Goal: Task Accomplishment & Management: Use online tool/utility

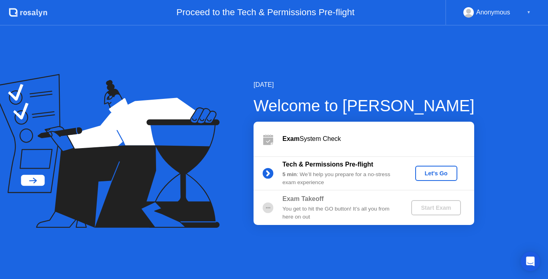
click at [436, 174] on div "Let's Go" at bounding box center [436, 173] width 36 height 6
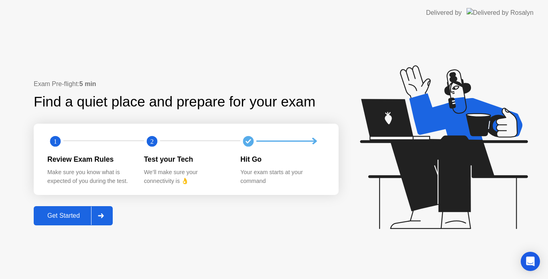
click at [101, 216] on icon at bounding box center [101, 216] width 6 height 5
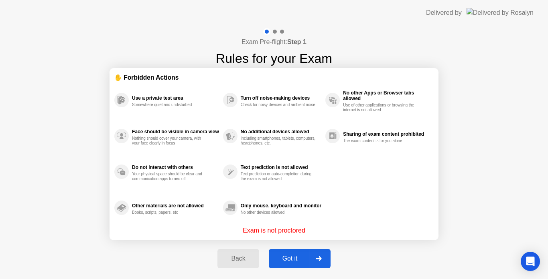
click at [301, 260] on div "Got it" at bounding box center [290, 258] width 38 height 7
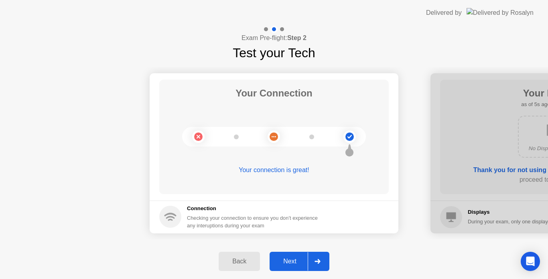
click at [297, 261] on div "Next" at bounding box center [290, 261] width 36 height 7
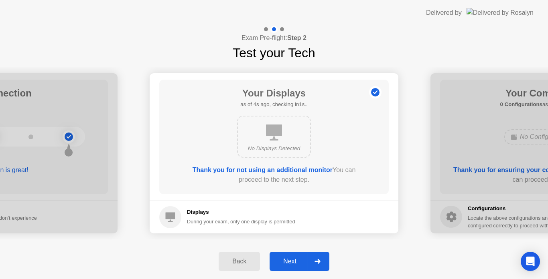
click at [294, 261] on div "Next" at bounding box center [290, 261] width 36 height 7
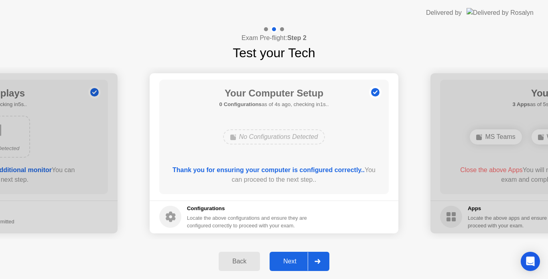
click at [294, 261] on div "Next" at bounding box center [290, 261] width 36 height 7
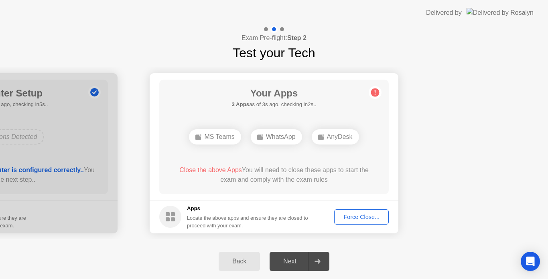
click at [350, 217] on div "Force Close..." at bounding box center [361, 217] width 49 height 6
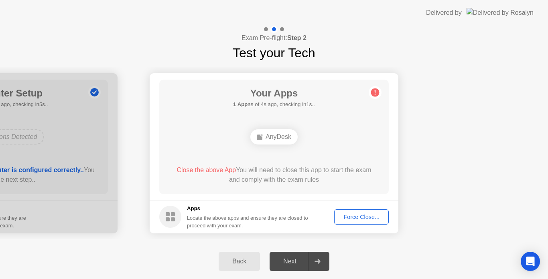
click at [289, 261] on div "Next" at bounding box center [290, 261] width 36 height 7
click at [348, 220] on div "Force Close..." at bounding box center [361, 217] width 49 height 6
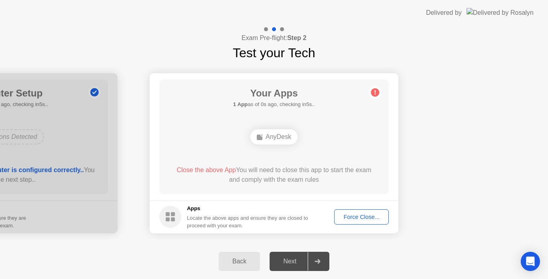
click at [349, 216] on div "Force Close..." at bounding box center [361, 217] width 49 height 6
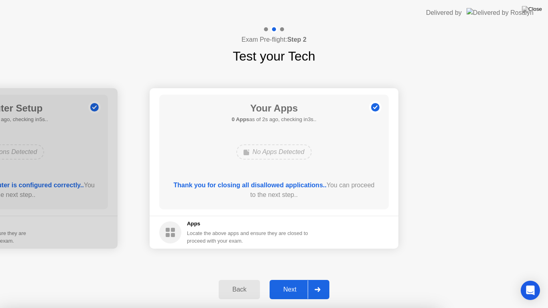
click at [293, 279] on div "Next" at bounding box center [290, 289] width 36 height 7
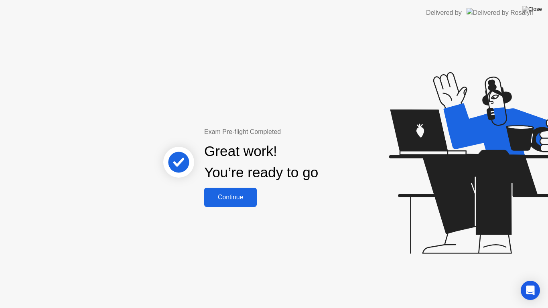
click at [237, 198] on div "Continue" at bounding box center [230, 197] width 48 height 7
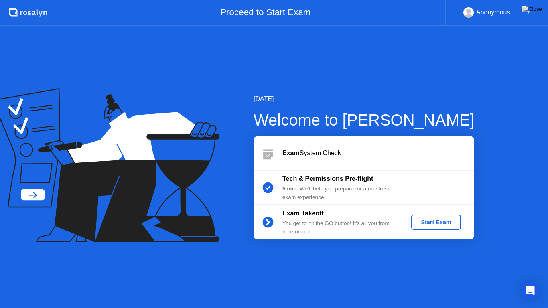
click at [429, 223] on div "Start Exam" at bounding box center [435, 222] width 43 height 6
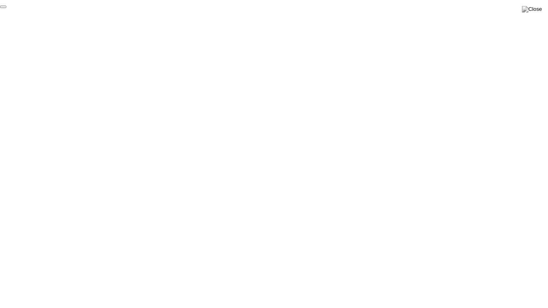
click div "End Proctoring Session"
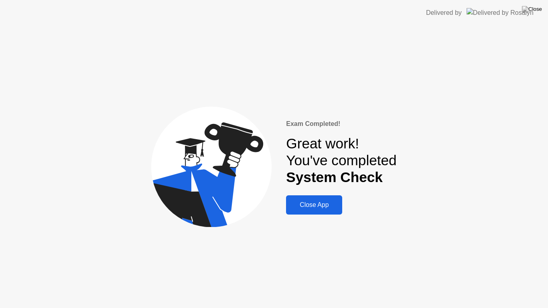
click at [315, 205] on div "Close App" at bounding box center [313, 204] width 51 height 7
